Goal: Task Accomplishment & Management: Complete application form

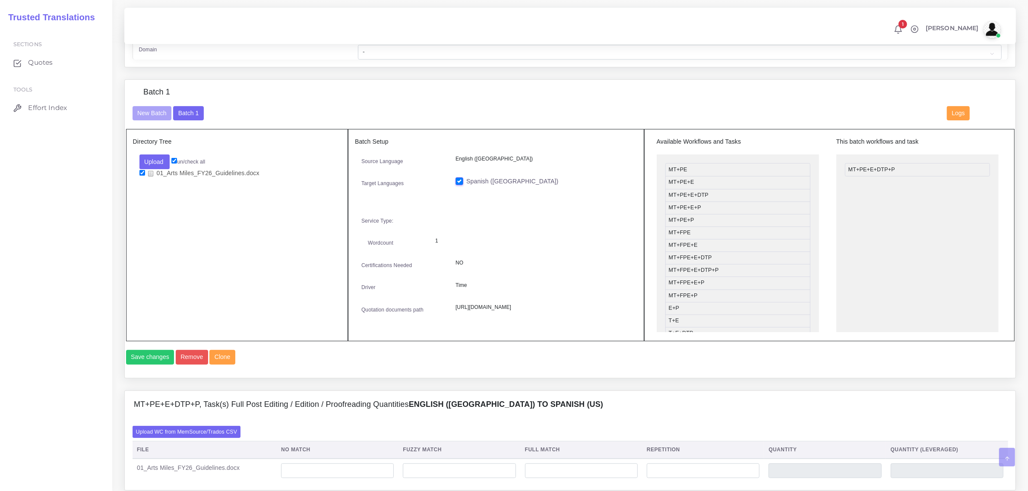
scroll to position [324, 0]
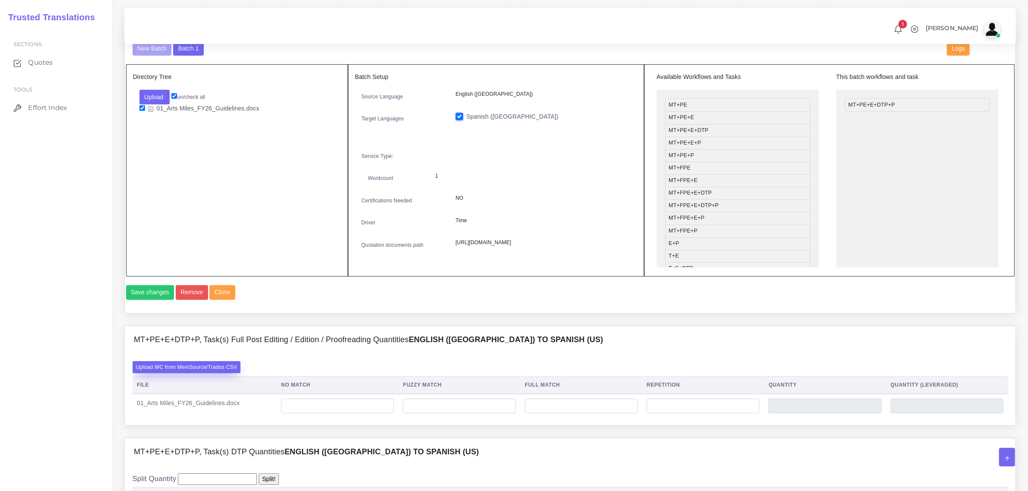
click at [212, 373] on label "Upload WC from MemSource/Trados CSV" at bounding box center [187, 367] width 108 height 12
click at [0, 0] on input "Upload WC from MemSource/Trados CSV" at bounding box center [0, 0] width 0 height 0
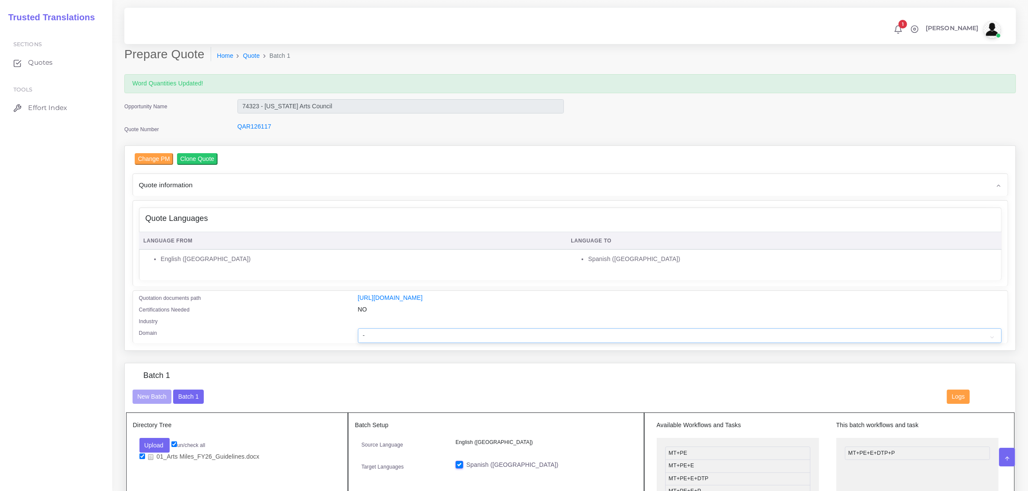
click at [412, 332] on select "- Advertising and Media Agriculture, Forestry and Fishing Architecture, Buildin…" at bounding box center [680, 336] width 644 height 15
select select "Hospitality, Leisure, Tourism and Arts"
click at [358, 329] on select "- Advertising and Media Agriculture, Forestry and Fishing Architecture, Buildin…" at bounding box center [680, 336] width 644 height 15
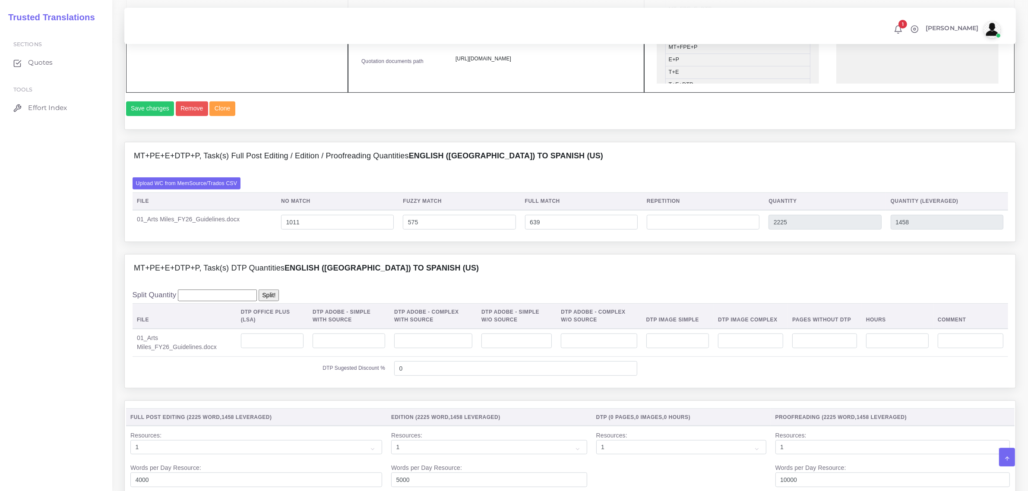
scroll to position [540, 0]
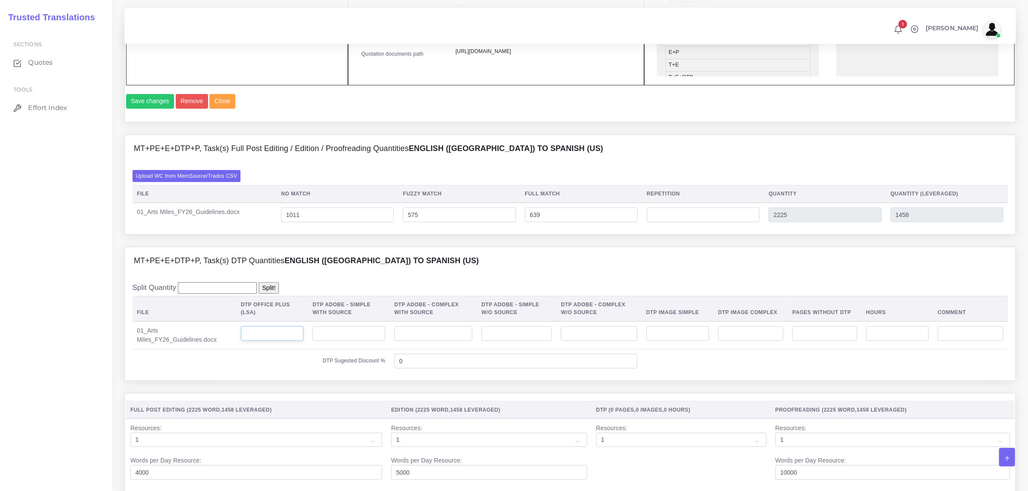
click at [271, 341] on input "number" at bounding box center [272, 334] width 63 height 15
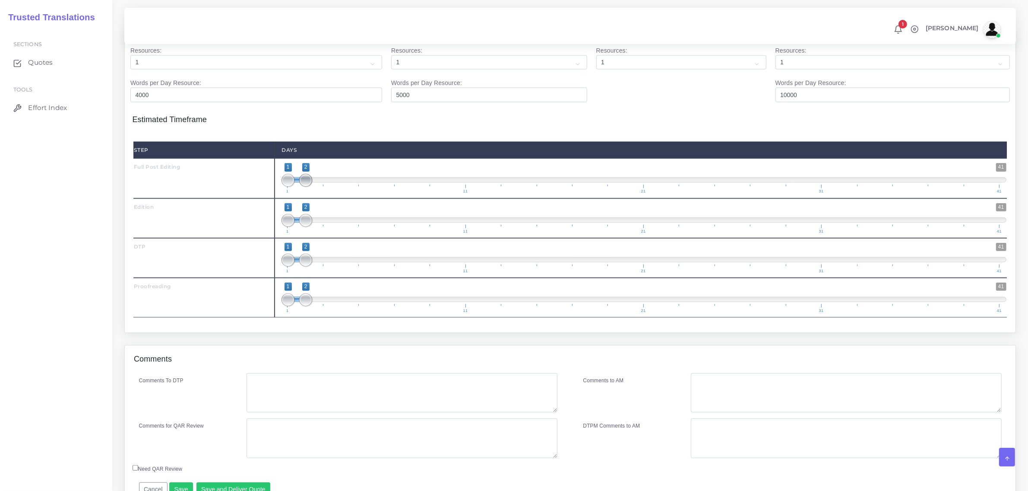
type input "7"
type input "1;1"
drag, startPoint x: 302, startPoint y: 200, endPoint x: 295, endPoint y: 239, distance: 40.1
click at [291, 193] on span "1 41 1 1 1 — 1 1 11 21 31 41" at bounding box center [644, 178] width 725 height 30
type input "2;2"
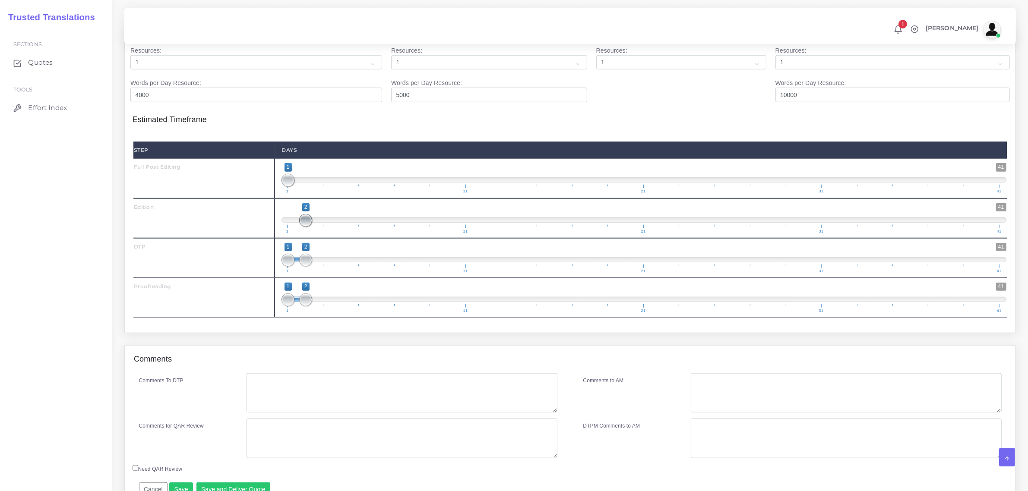
drag, startPoint x: 289, startPoint y: 238, endPoint x: 305, endPoint y: 279, distance: 44.0
click at [307, 238] on div "1 41 2 2 2 — 2 1 11 21 31 41 2;2" at bounding box center [644, 219] width 739 height 40
drag, startPoint x: 307, startPoint y: 281, endPoint x: 325, endPoint y: 276, distance: 18.9
click at [325, 267] on span at bounding box center [323, 260] width 13 height 13
type input "3;3"
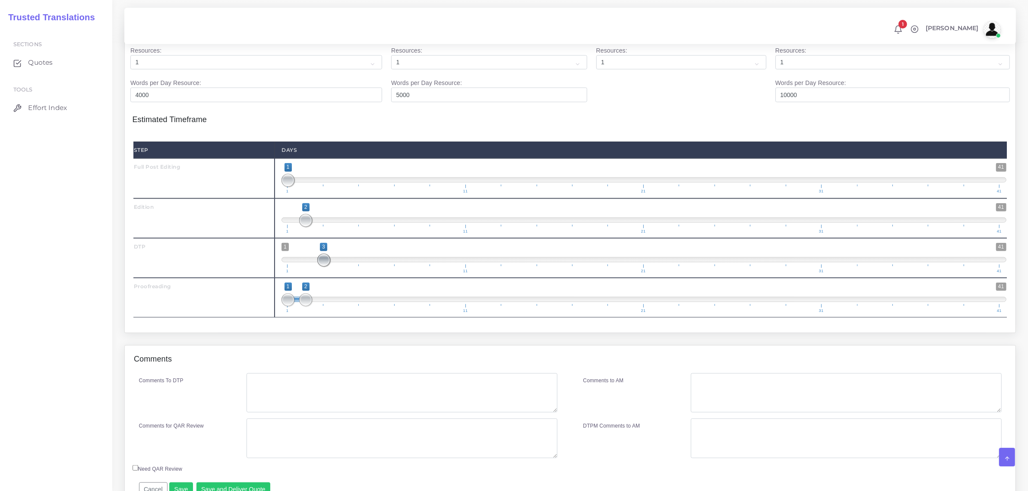
drag, startPoint x: 292, startPoint y: 279, endPoint x: 324, endPoint y: 292, distance: 35.0
click at [326, 267] on span at bounding box center [323, 260] width 13 height 13
drag, startPoint x: 304, startPoint y: 323, endPoint x: 345, endPoint y: 321, distance: 41.1
click at [345, 307] on span at bounding box center [341, 300] width 13 height 13
type input "4;4"
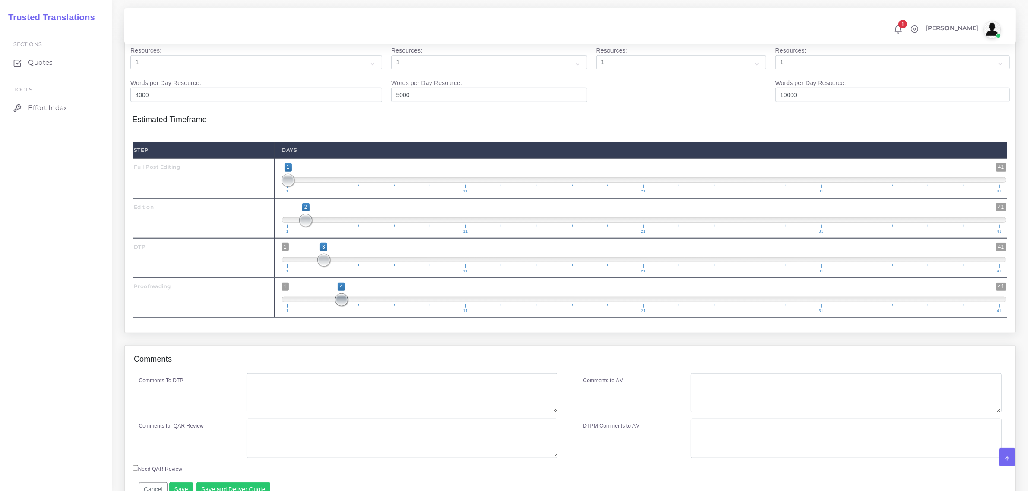
drag, startPoint x: 289, startPoint y: 313, endPoint x: 360, endPoint y: 326, distance: 72.4
click at [360, 313] on span "1 41 4 4 4 — 4 1 11 21 31 41" at bounding box center [644, 298] width 725 height 30
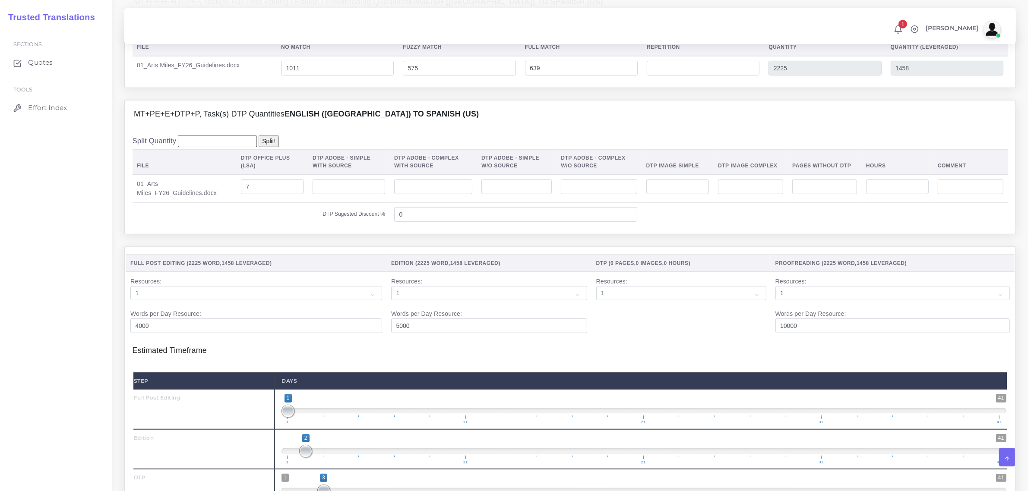
scroll to position [983, 0]
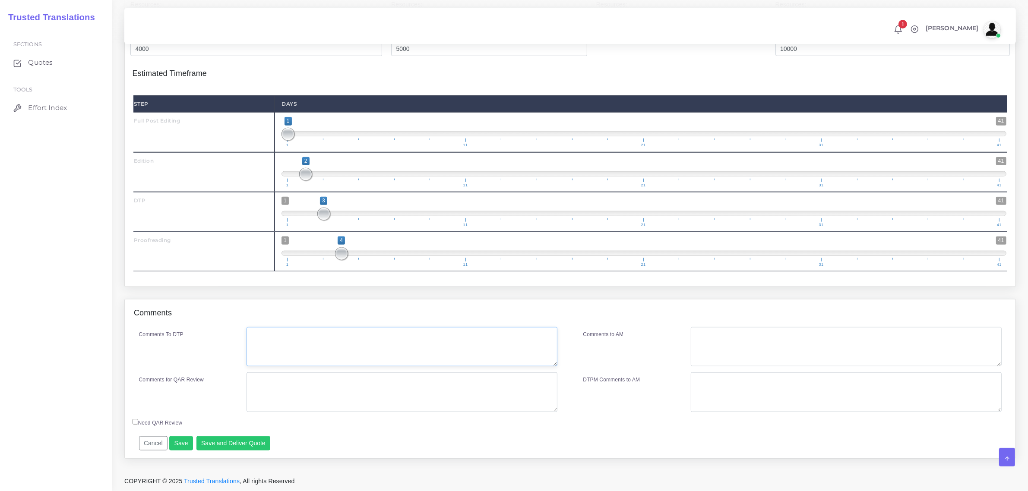
click at [329, 343] on textarea "Comments To DTP" at bounding box center [402, 347] width 311 height 40
type textarea "no specific instructions"
click at [228, 441] on button "Save and Deliver Quote" at bounding box center [234, 444] width 74 height 15
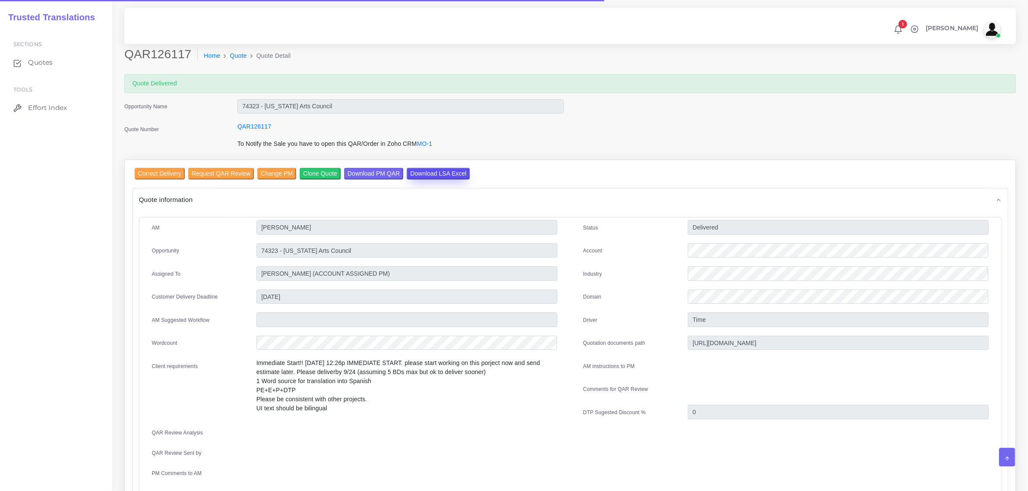
click at [427, 175] on input "Download LSA Excel" at bounding box center [438, 174] width 63 height 12
